Goal: Task Accomplishment & Management: Manage account settings

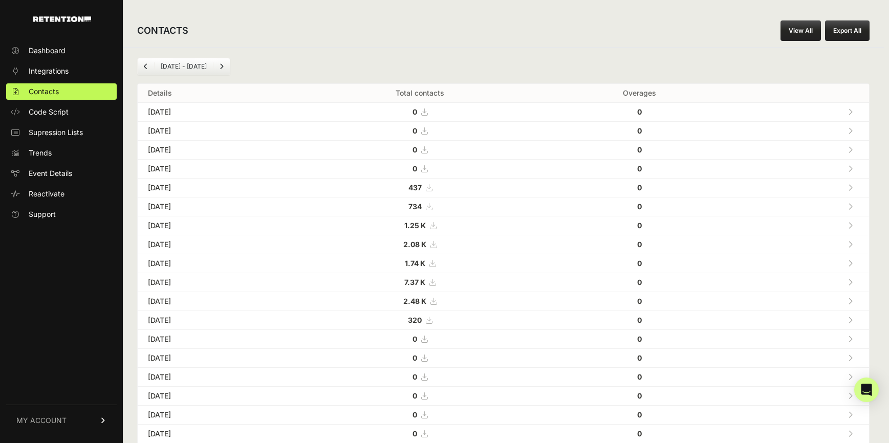
click at [218, 67] on link "Next" at bounding box center [221, 66] width 16 height 16
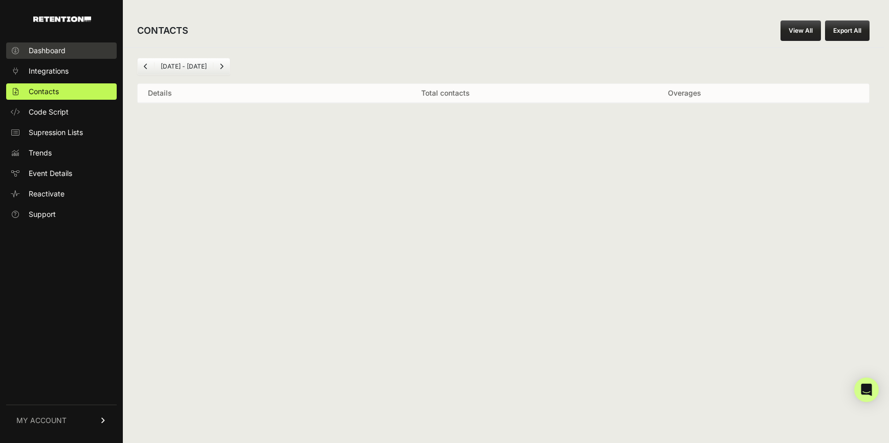
click at [58, 52] on span "Dashboard" at bounding box center [47, 51] width 37 height 10
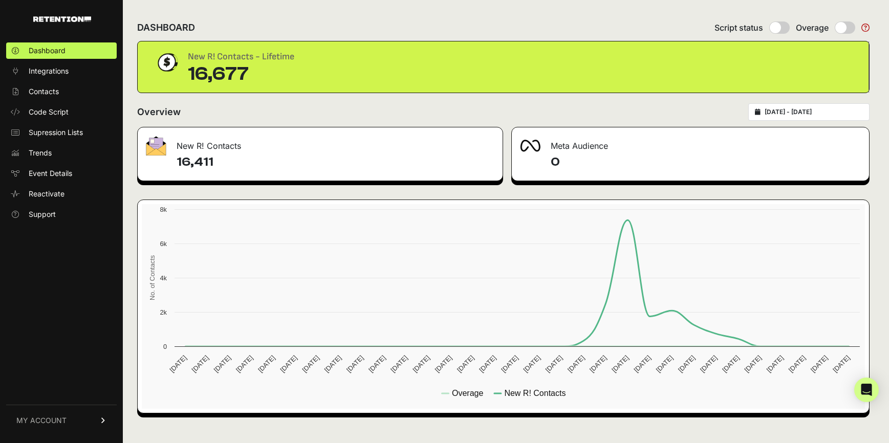
click at [777, 27] on input "radio" at bounding box center [779, 27] width 20 height 12
radio input "true"
click at [45, 94] on span "Contacts" at bounding box center [44, 92] width 30 height 10
